Goal: Task Accomplishment & Management: Use online tool/utility

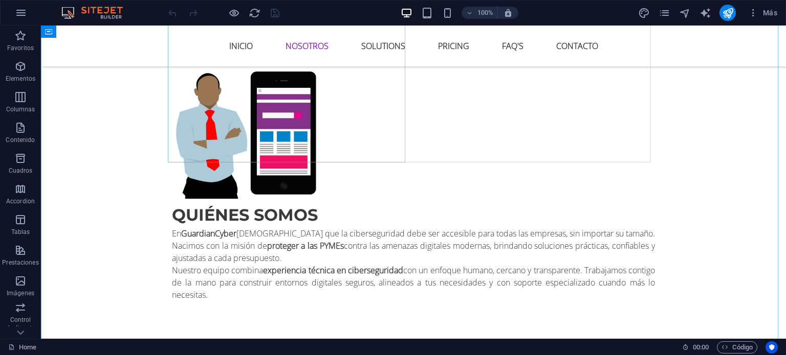
scroll to position [716, 0]
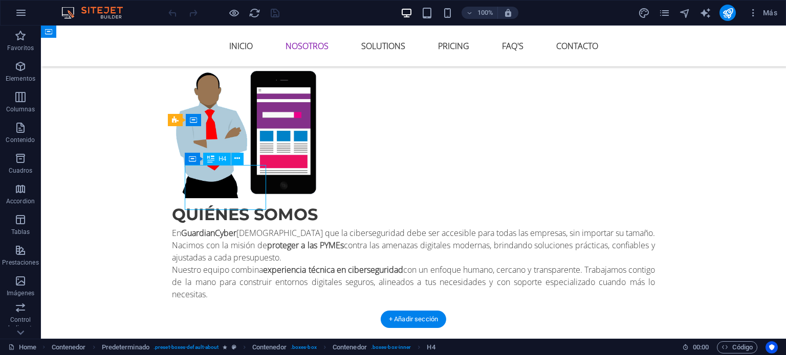
drag, startPoint x: 224, startPoint y: 195, endPoint x: 44, endPoint y: 196, distance: 179.5
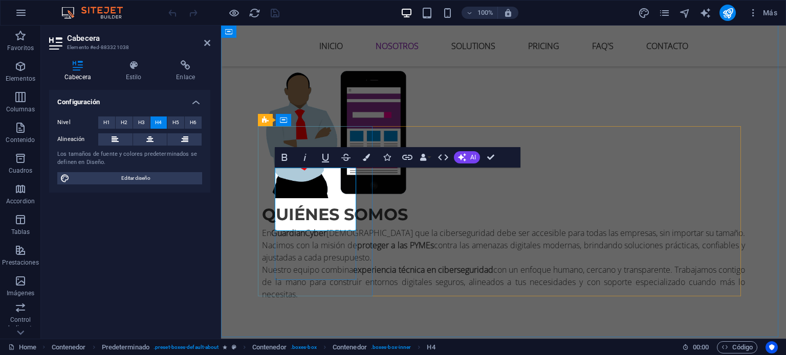
scroll to position [0, 4]
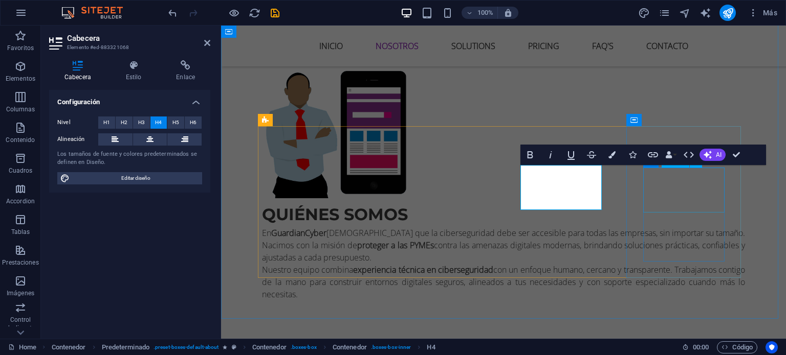
drag, startPoint x: 679, startPoint y: 188, endPoint x: 858, endPoint y: 191, distance: 178.5
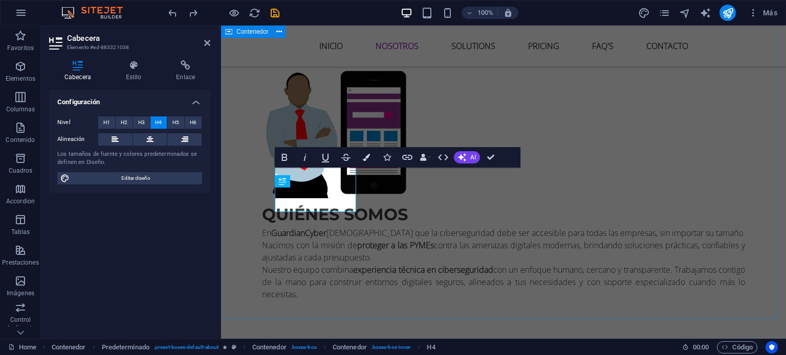
scroll to position [0, 1]
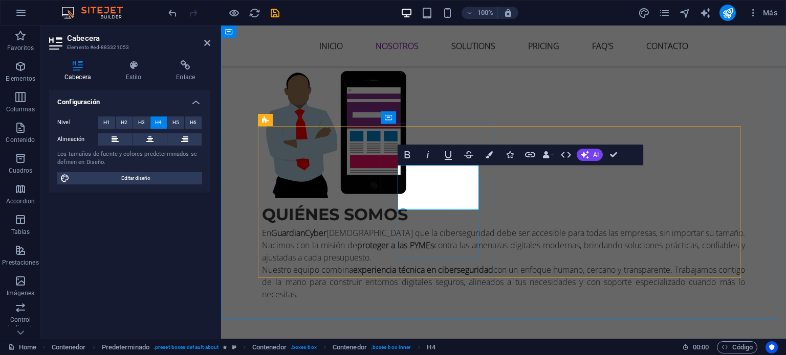
drag, startPoint x: 411, startPoint y: 176, endPoint x: 446, endPoint y: 190, distance: 37.4
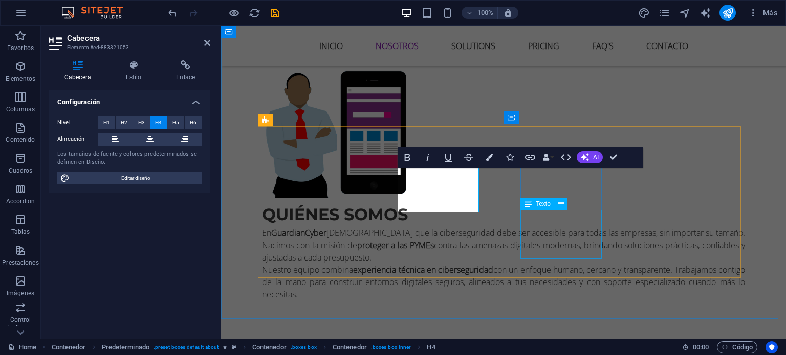
scroll to position [0, 2]
